Goal: Check status: Check status

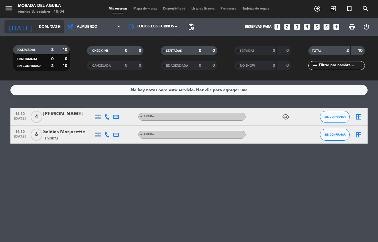
click at [60, 27] on icon "arrow_drop_down" at bounding box center [58, 26] width 7 height 7
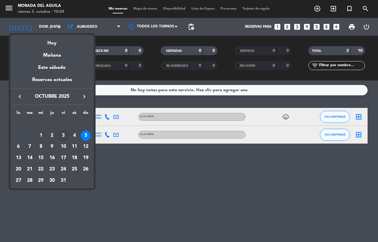
click at [63, 136] on div "3" at bounding box center [63, 135] width 10 height 10
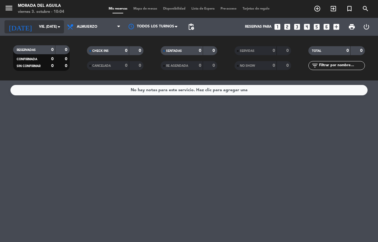
click at [60, 25] on icon "arrow_drop_down" at bounding box center [58, 26] width 7 height 7
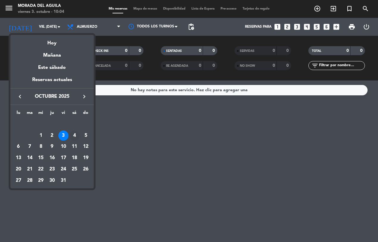
click at [73, 137] on div "4" at bounding box center [74, 135] width 10 height 10
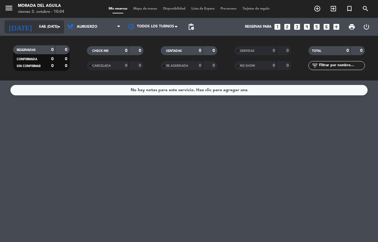
click at [59, 26] on icon "arrow_drop_down" at bounding box center [58, 26] width 7 height 7
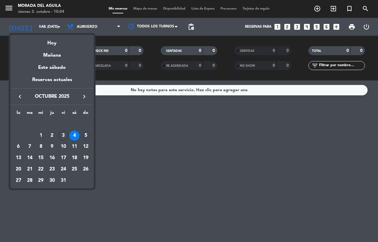
click at [87, 136] on div "5" at bounding box center [86, 135] width 10 height 10
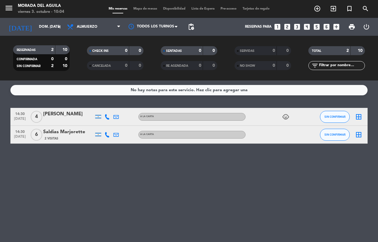
click at [286, 115] on icon "child_care" at bounding box center [285, 116] width 7 height 7
click at [57, 27] on icon "arrow_drop_down" at bounding box center [58, 26] width 7 height 7
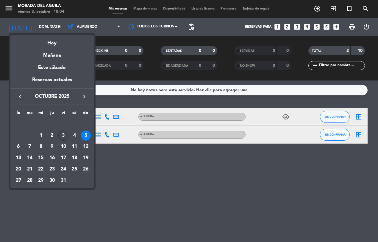
click at [63, 136] on div "3" at bounding box center [63, 135] width 10 height 10
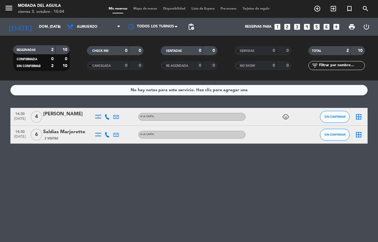
type input "vie. [DATE]"
